Goal: Transaction & Acquisition: Purchase product/service

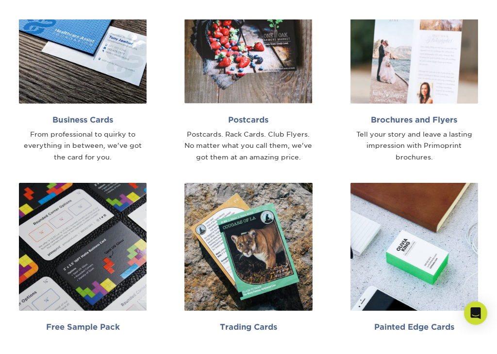
scroll to position [573, 0]
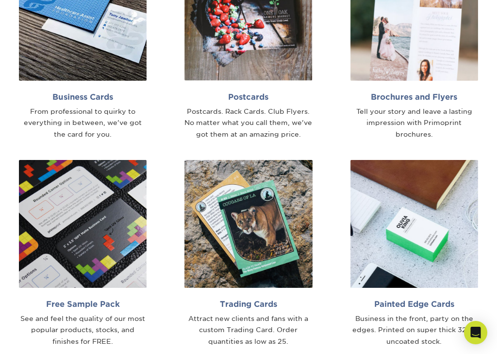
click at [290, 224] on img at bounding box center [249, 224] width 128 height 128
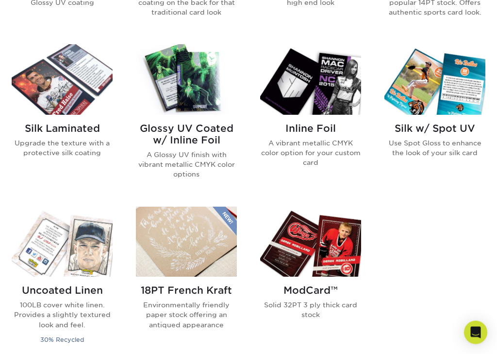
scroll to position [600, 0]
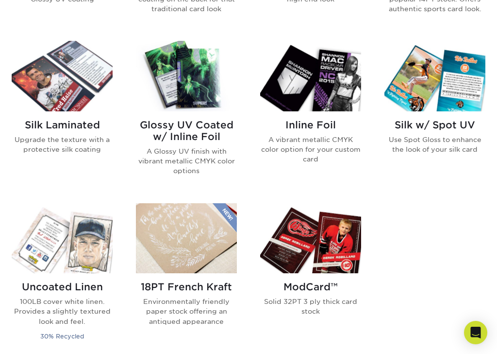
click at [328, 249] on img at bounding box center [310, 238] width 101 height 70
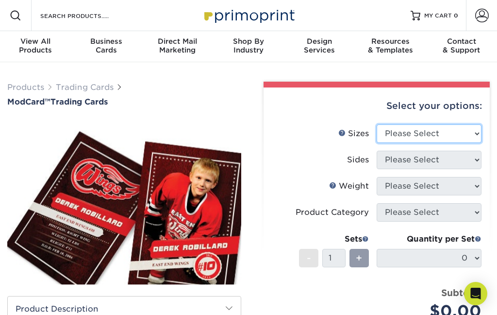
click at [458, 131] on select "Please Select 2.5" x 3.5"" at bounding box center [429, 133] width 105 height 18
select select "2.50x3.50"
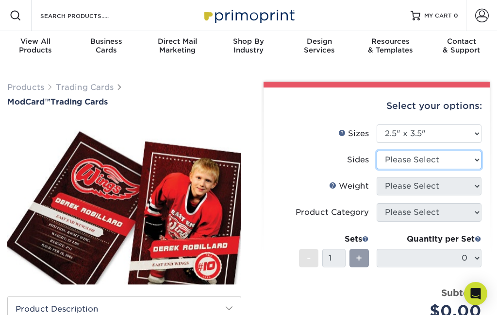
click at [448, 164] on select "Please Select Print Both Sides Print Front Only" at bounding box center [429, 160] width 105 height 18
select select "13abbda7-1d64-4f25-8bb2-c179b224825d"
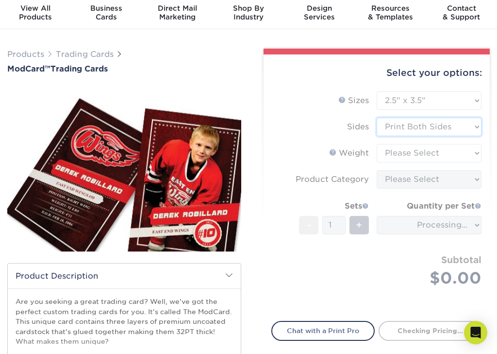
scroll to position [34, 0]
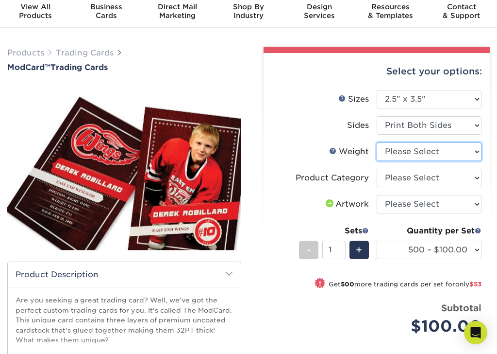
click at [464, 151] on select "Please Select 32PTUCBLK" at bounding box center [429, 151] width 105 height 18
select select "32PTUCBLK"
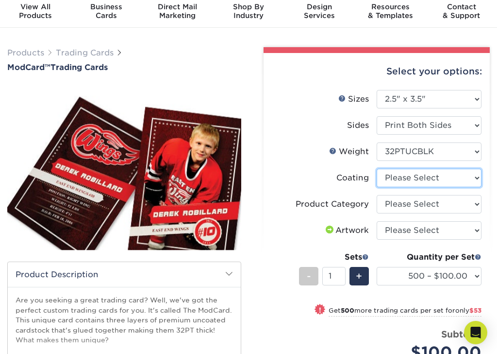
click at [459, 175] on select at bounding box center [429, 177] width 105 height 18
select select "3e7618de-abca-4bda-9f97-8b9129e913d8"
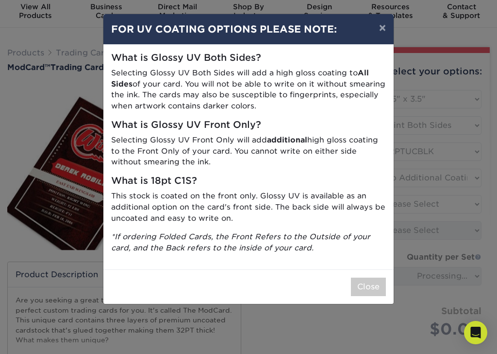
click at [431, 189] on div "× FOR UV COATING OPTIONS PLEASE NOTE: What is Glossy UV Both Sides? Selecting G…" at bounding box center [248, 177] width 497 height 354
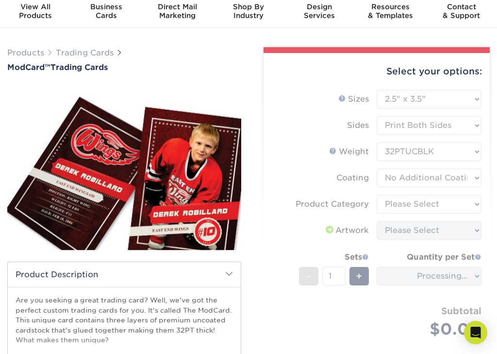
click at [377, 286] on form "Sizes Help Sizes Please Select 2.5" x 3.5" Sides Please Select Coating" at bounding box center [376, 225] width 211 height 270
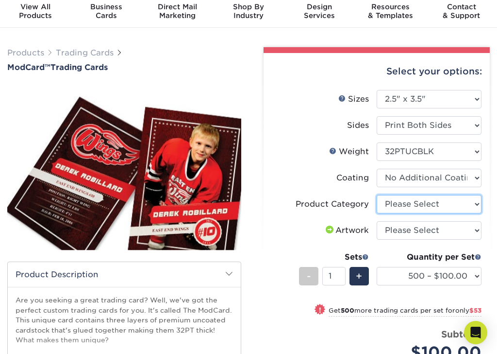
click at [452, 208] on select "Please Select Trading Cards" at bounding box center [429, 204] width 105 height 18
select select "c2f9bce9-36c2-409d-b101-c29d9d031e18"
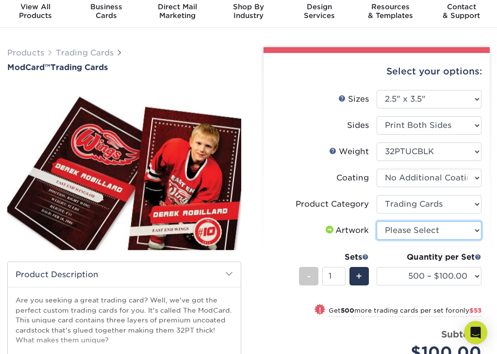
click at [455, 230] on select "Please Select I will upload files I need a design - $100" at bounding box center [429, 230] width 105 height 18
select select "upload"
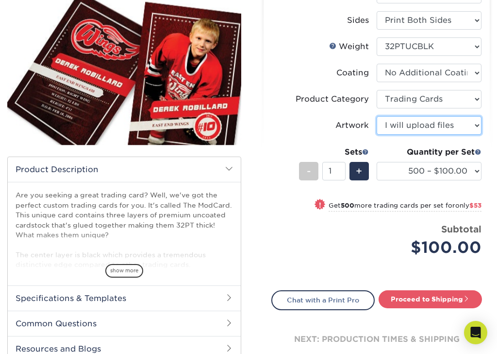
scroll to position [140, 0]
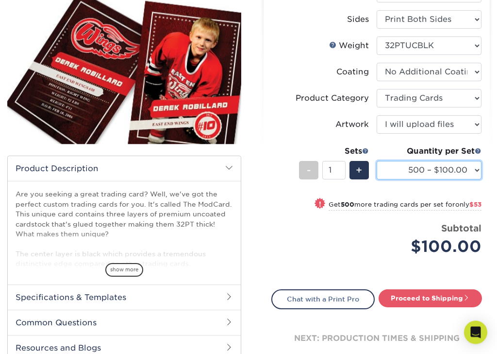
click at [455, 175] on select "500 – $100.00 1000 – $153.00" at bounding box center [429, 170] width 105 height 18
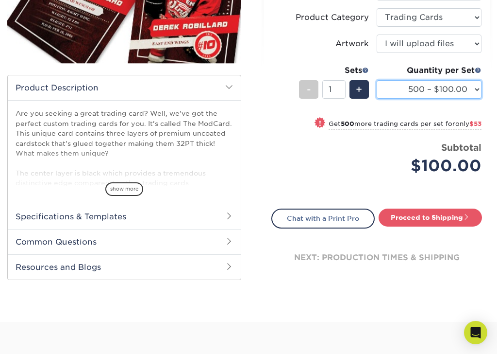
scroll to position [222, 0]
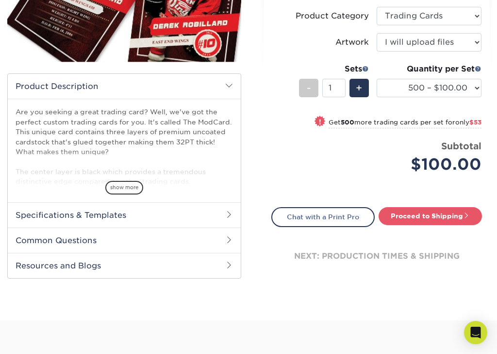
click at [363, 213] on link "Chat with a Print Pro" at bounding box center [322, 216] width 103 height 19
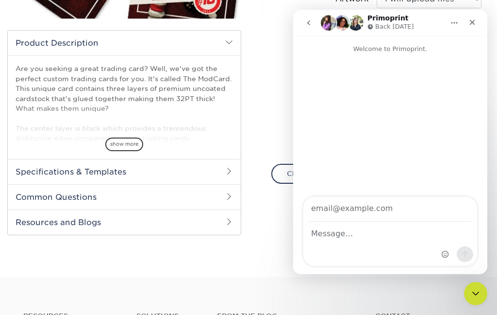
scroll to position [265, 0]
click at [475, 23] on icon "Close" at bounding box center [473, 22] width 8 height 8
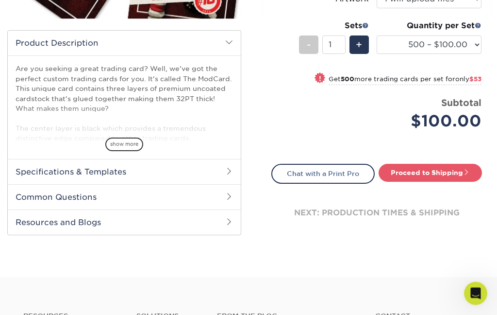
scroll to position [222, 0]
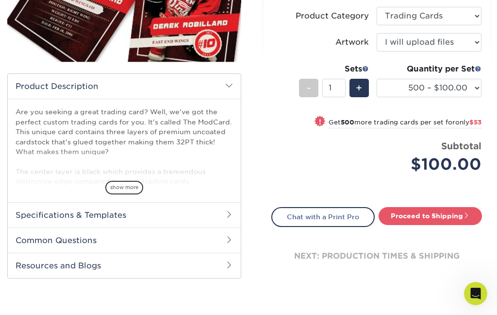
click at [476, 67] on span at bounding box center [478, 68] width 7 height 7
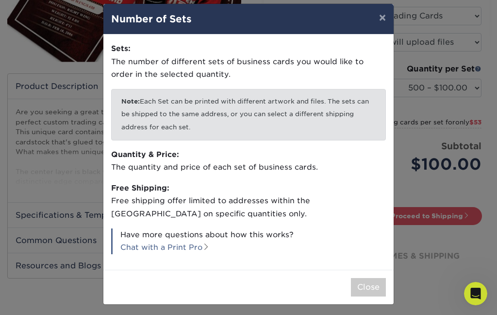
scroll to position [10, 0]
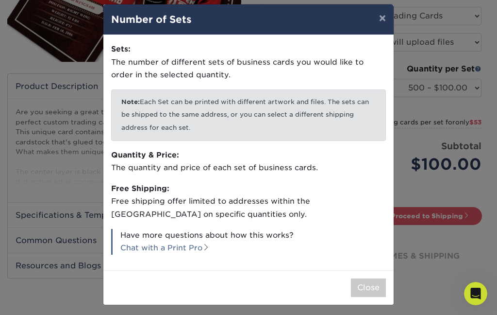
click at [383, 22] on button "×" at bounding box center [382, 17] width 22 height 27
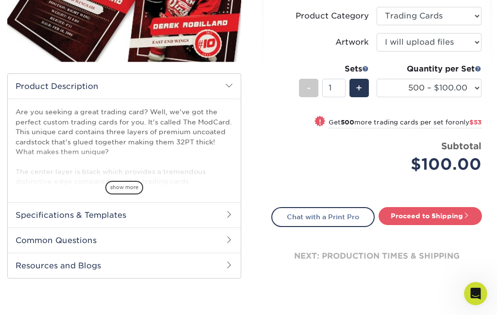
click at [227, 237] on span at bounding box center [229, 240] width 8 height 8
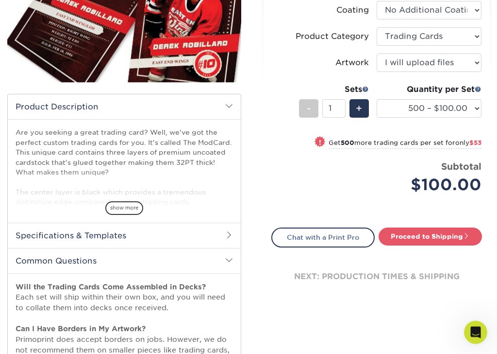
scroll to position [202, 0]
click at [448, 234] on link "Proceed to Shipping" at bounding box center [430, 235] width 103 height 17
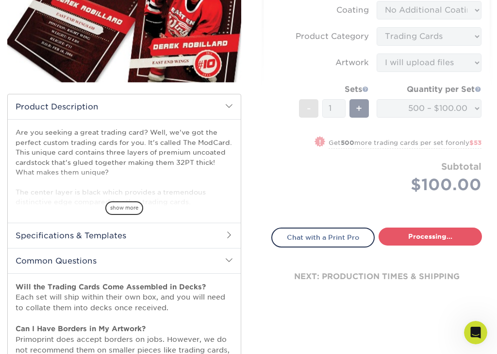
type input "Set 1"
select select "1cb2575a-0653-4a32-8e14-9db875e4cbae"
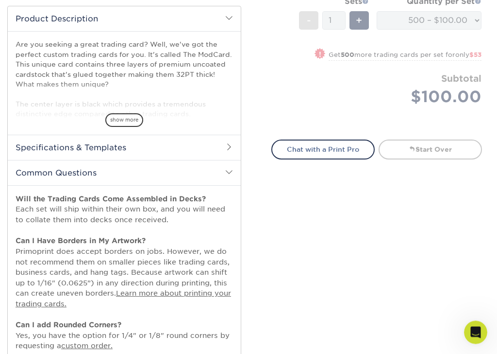
scroll to position [291, 0]
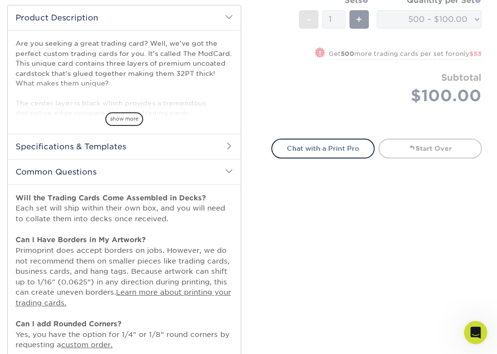
click at [111, 118] on span "show more" at bounding box center [124, 118] width 38 height 13
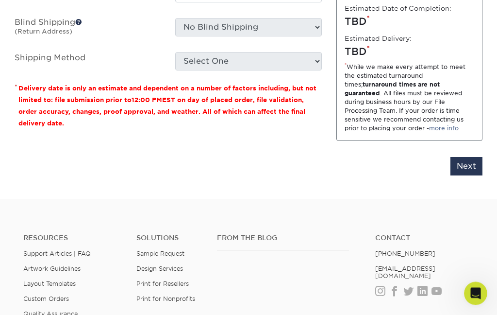
scroll to position [864, 0]
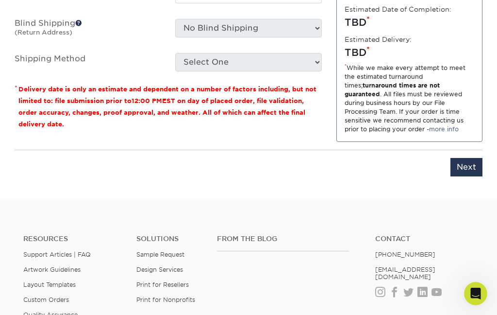
click at [470, 158] on input "Next" at bounding box center [467, 167] width 32 height 18
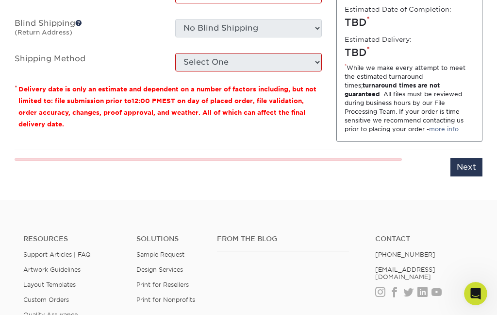
type input "Next"
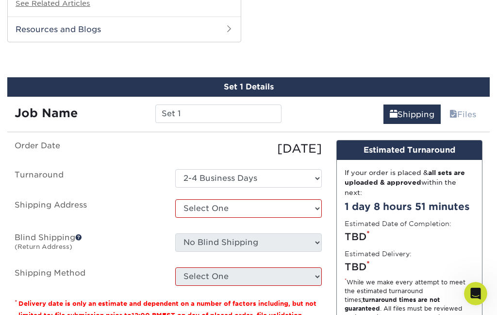
scroll to position [581, 0]
